Goal: Transaction & Acquisition: Download file/media

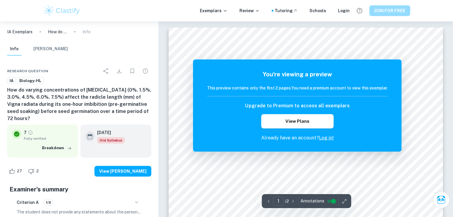
click at [379, 13] on button "JOIN FOR FREE" at bounding box center [389, 10] width 41 height 11
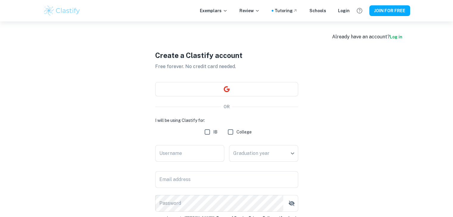
click at [396, 39] on link "Log in" at bounding box center [396, 37] width 13 height 5
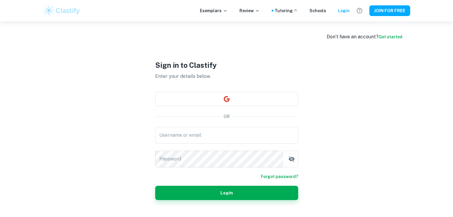
type input "prarthanabiju678@gmail.com"
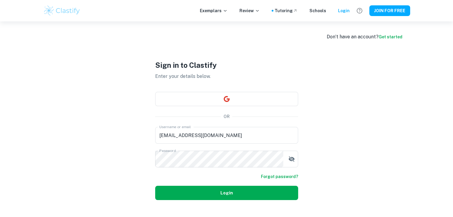
click at [199, 199] on button "Login" at bounding box center [226, 193] width 143 height 14
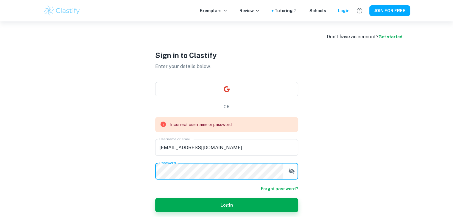
click at [136, 167] on div "Don’t have an account? Get started Sign in to Clastify Enter your details below…" at bounding box center [226, 131] width 381 height 220
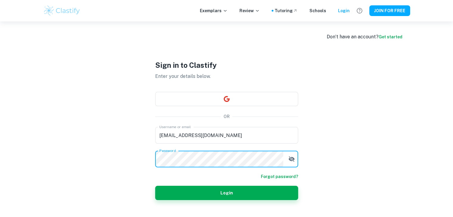
click at [155, 186] on button "Login" at bounding box center [226, 193] width 143 height 14
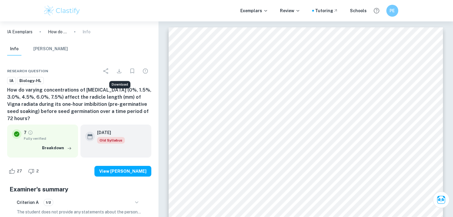
click at [118, 73] on icon "Download" at bounding box center [119, 71] width 4 height 4
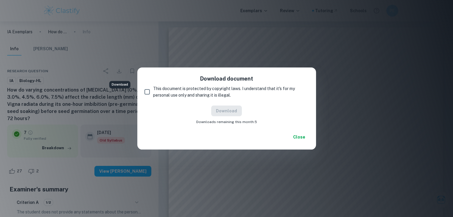
click at [146, 90] on input "This document is protected by copyright laws. I understand that it's for my per…" at bounding box center [147, 92] width 12 height 12
checkbox input "true"
drag, startPoint x: 215, startPoint y: 111, endPoint x: 218, endPoint y: 116, distance: 5.6
click at [215, 111] on button "Download" at bounding box center [226, 111] width 31 height 11
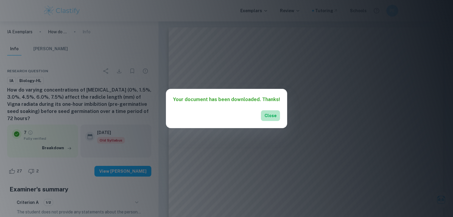
click at [272, 116] on button "Close" at bounding box center [270, 116] width 19 height 11
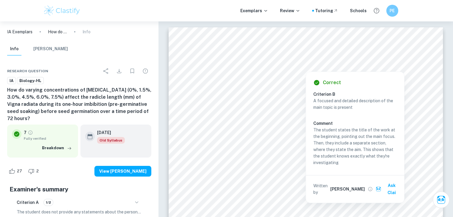
click at [52, 13] on img at bounding box center [62, 11] width 38 height 12
